Goal: Register for event/course

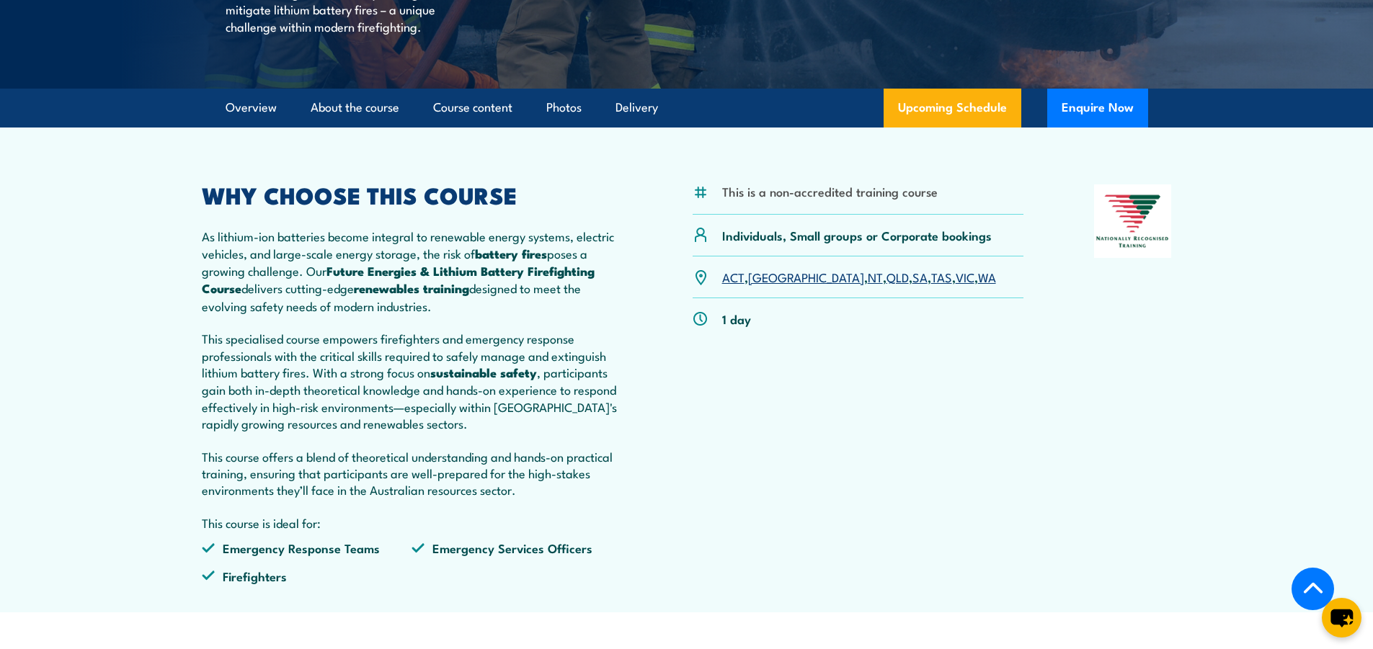
scroll to position [504, 0]
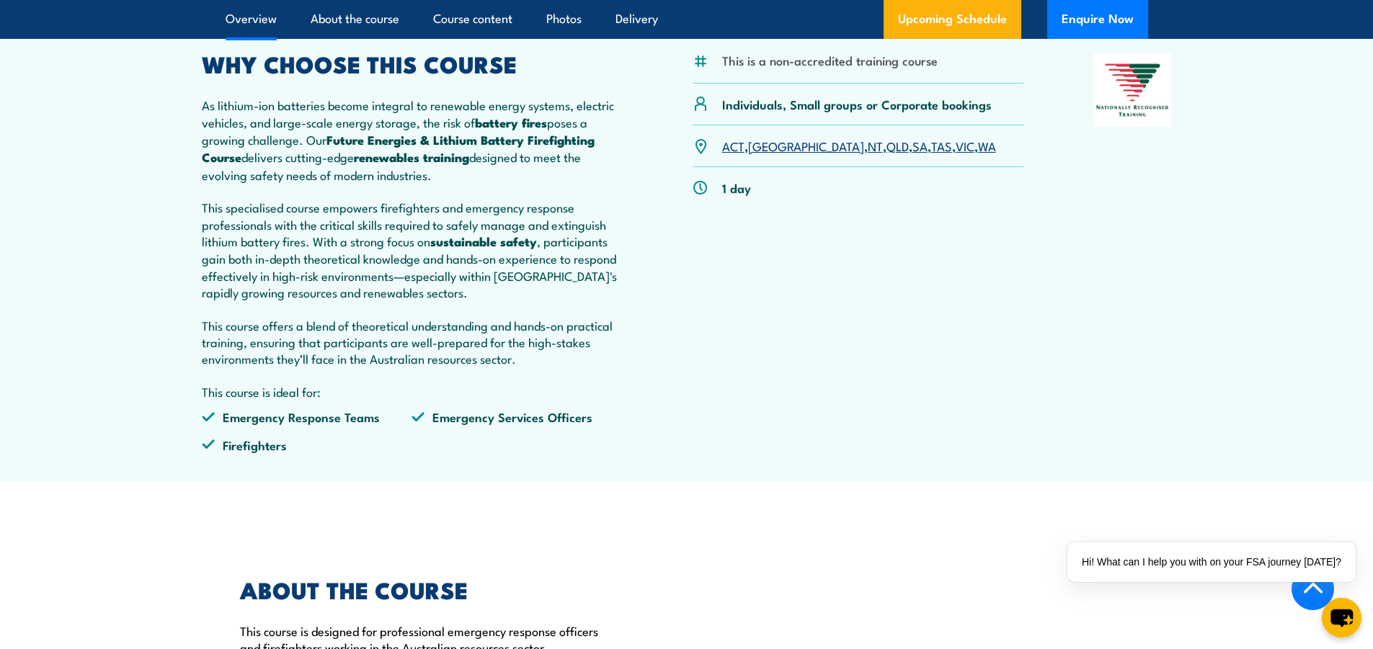
click at [32, 259] on section "This is a non-accredited training course Individuals, Small groups or Corporate…" at bounding box center [686, 238] width 1373 height 485
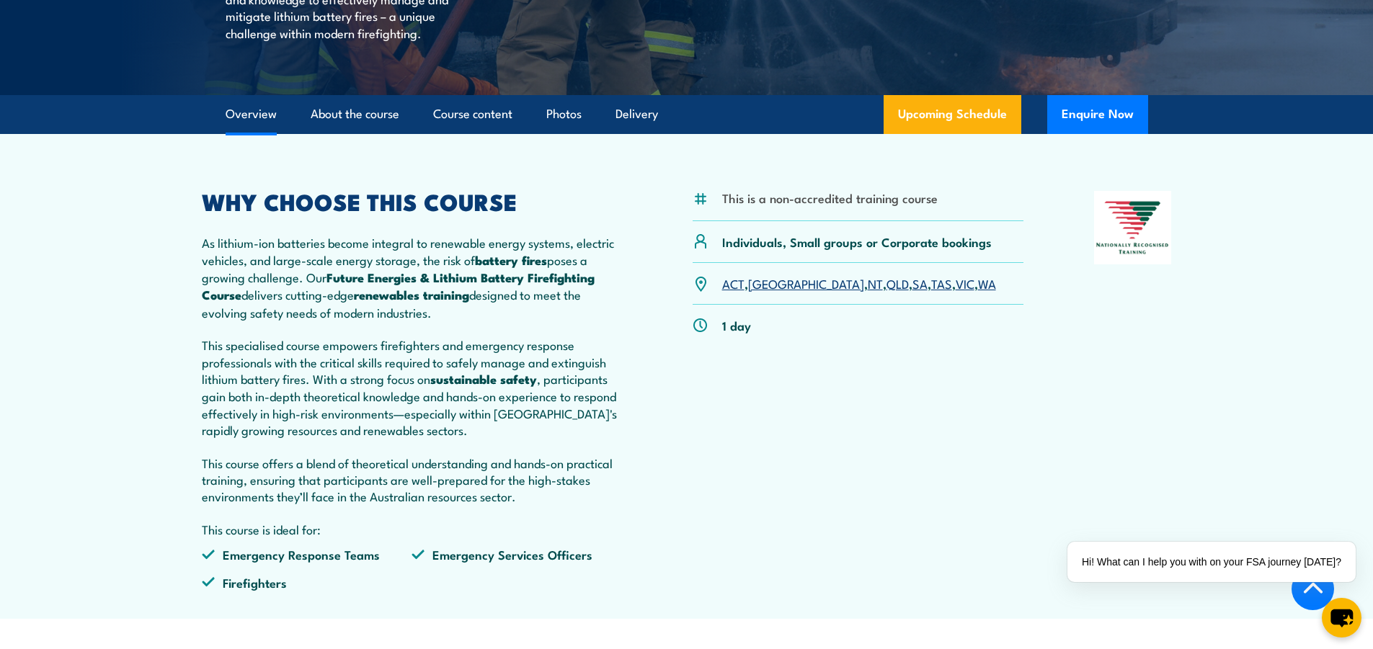
scroll to position [360, 0]
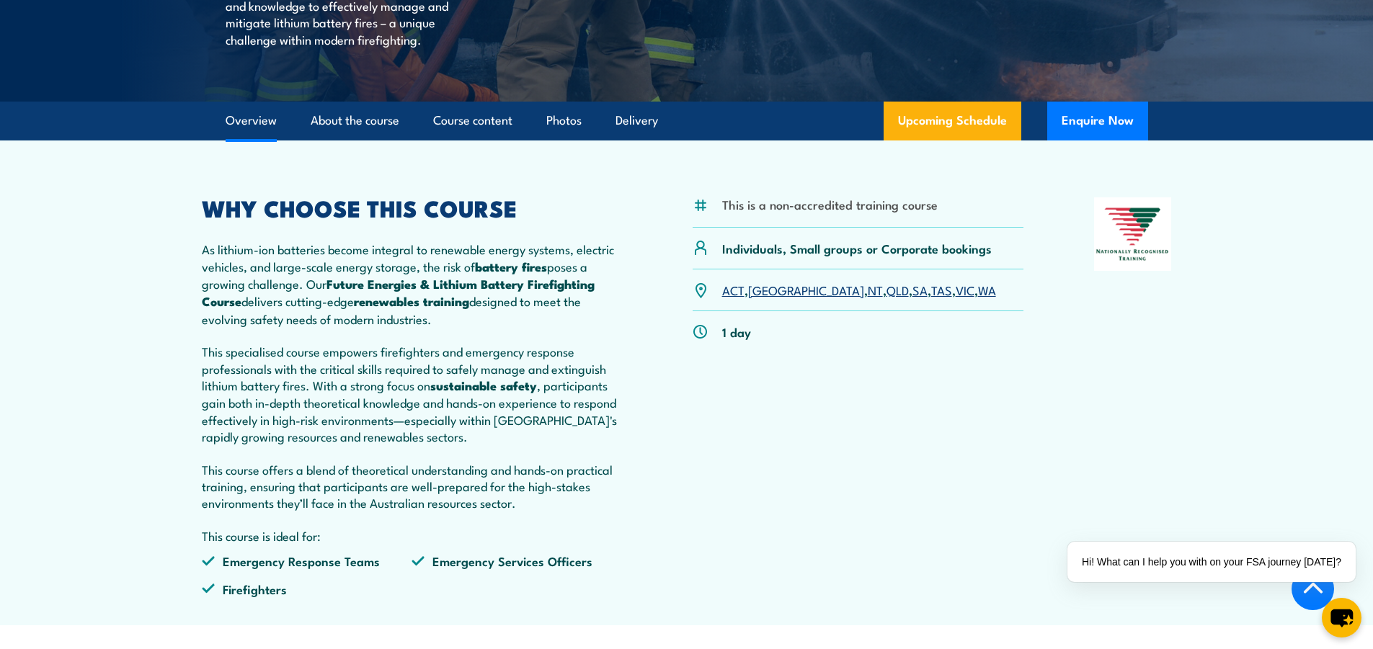
click at [886, 298] on link "QLD" at bounding box center [897, 289] width 22 height 17
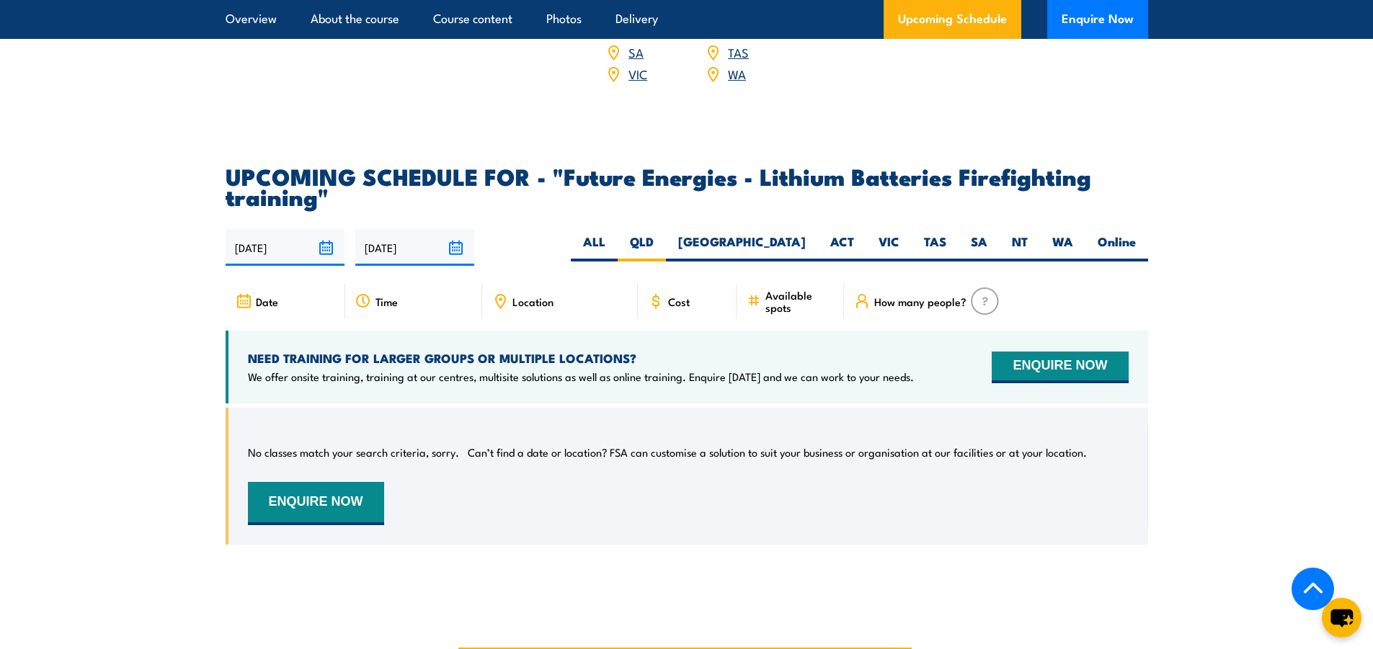
scroll to position [2658, 0]
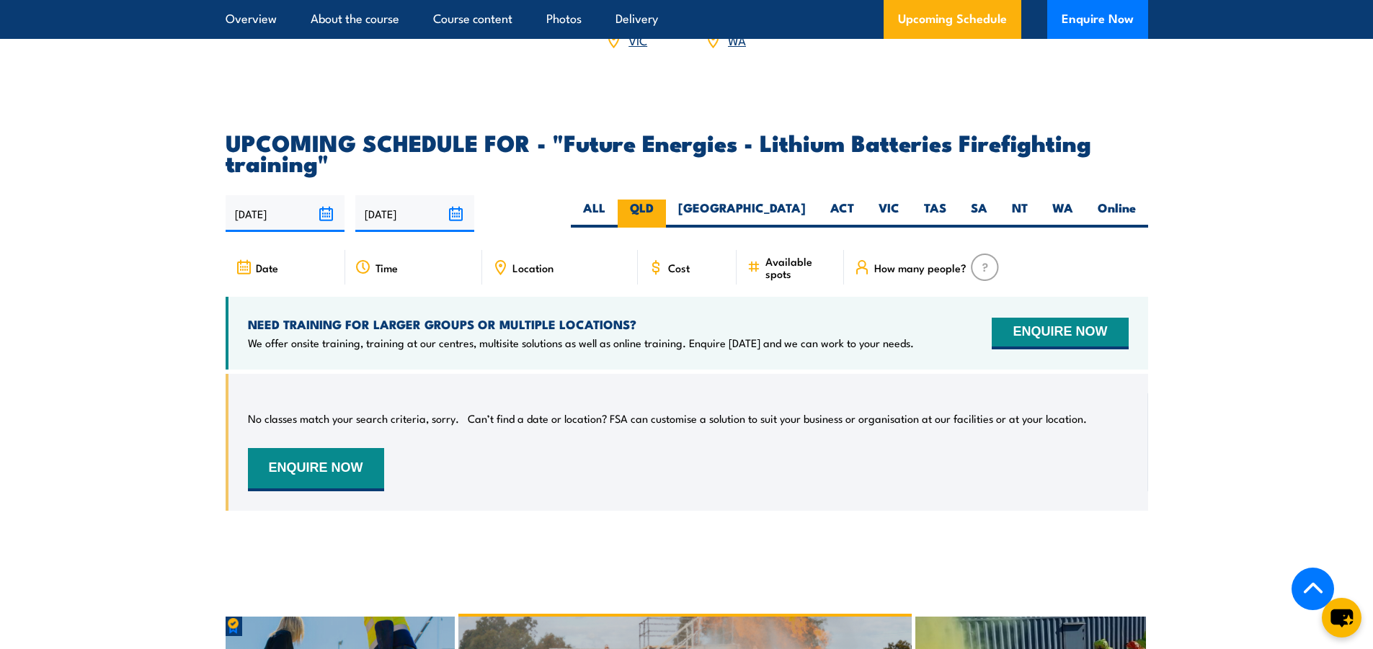
click at [666, 222] on label "QLD" at bounding box center [642, 214] width 48 height 28
click at [663, 209] on input "QLD" at bounding box center [658, 204] width 9 height 9
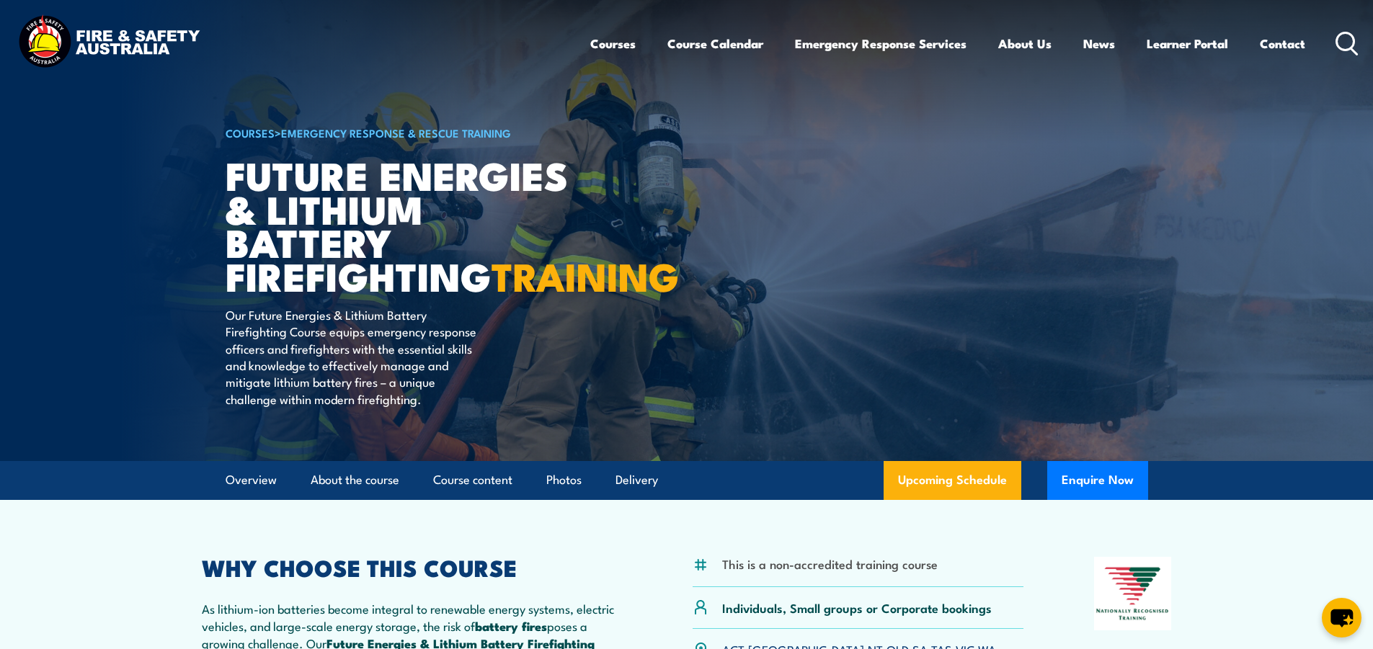
scroll to position [0, 0]
